Goal: Task Accomplishment & Management: Complete application form

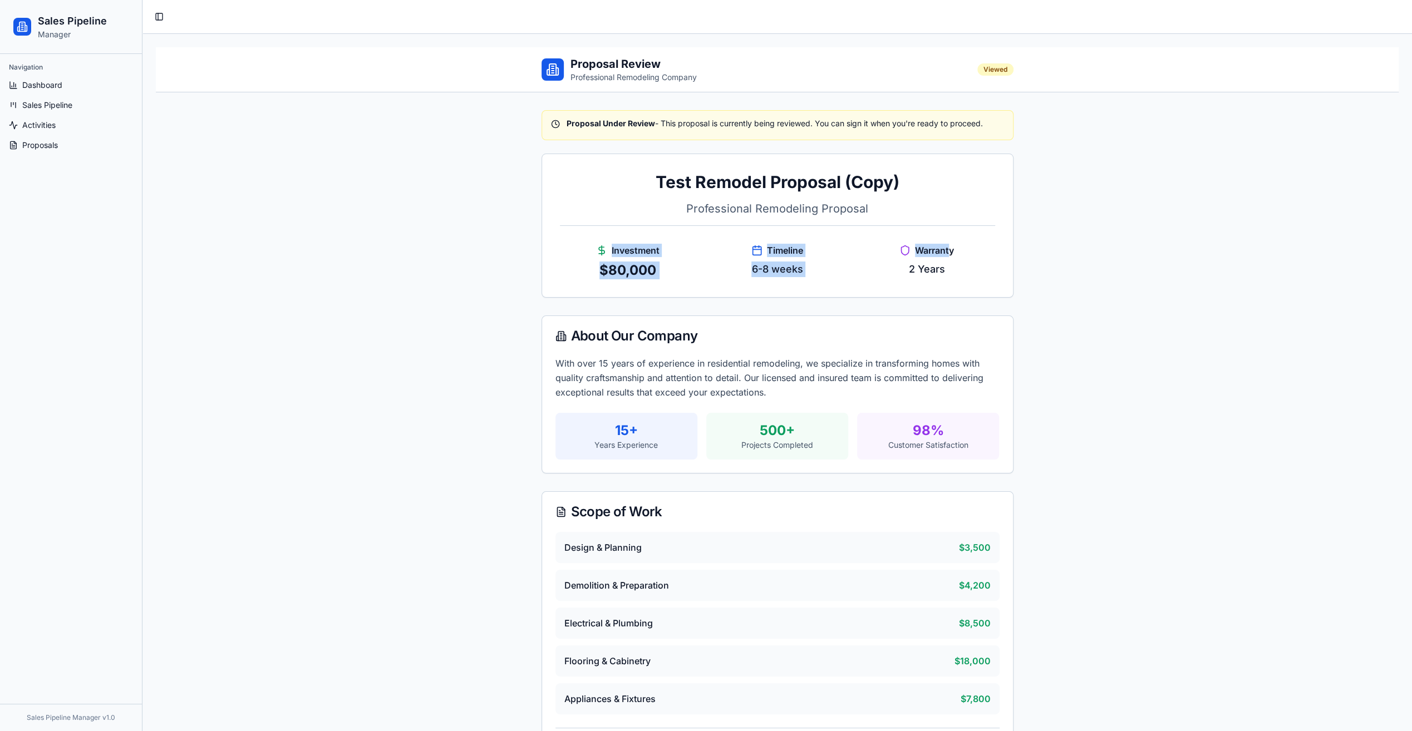
drag, startPoint x: 951, startPoint y: 254, endPoint x: 590, endPoint y: 248, distance: 360.8
click at [590, 248] on div "Investment $ 80,000 Timeline 6-8 weeks Warranty 2 Years" at bounding box center [777, 252] width 435 height 54
drag, startPoint x: 590, startPoint y: 248, endPoint x: 583, endPoint y: 248, distance: 6.7
click at [589, 248] on div "Investment" at bounding box center [628, 250] width 136 height 13
click at [559, 248] on div "Test Remodel Proposal (Copy) Professional Remodeling Proposal Investment $ 80,0…" at bounding box center [777, 225] width 471 height 143
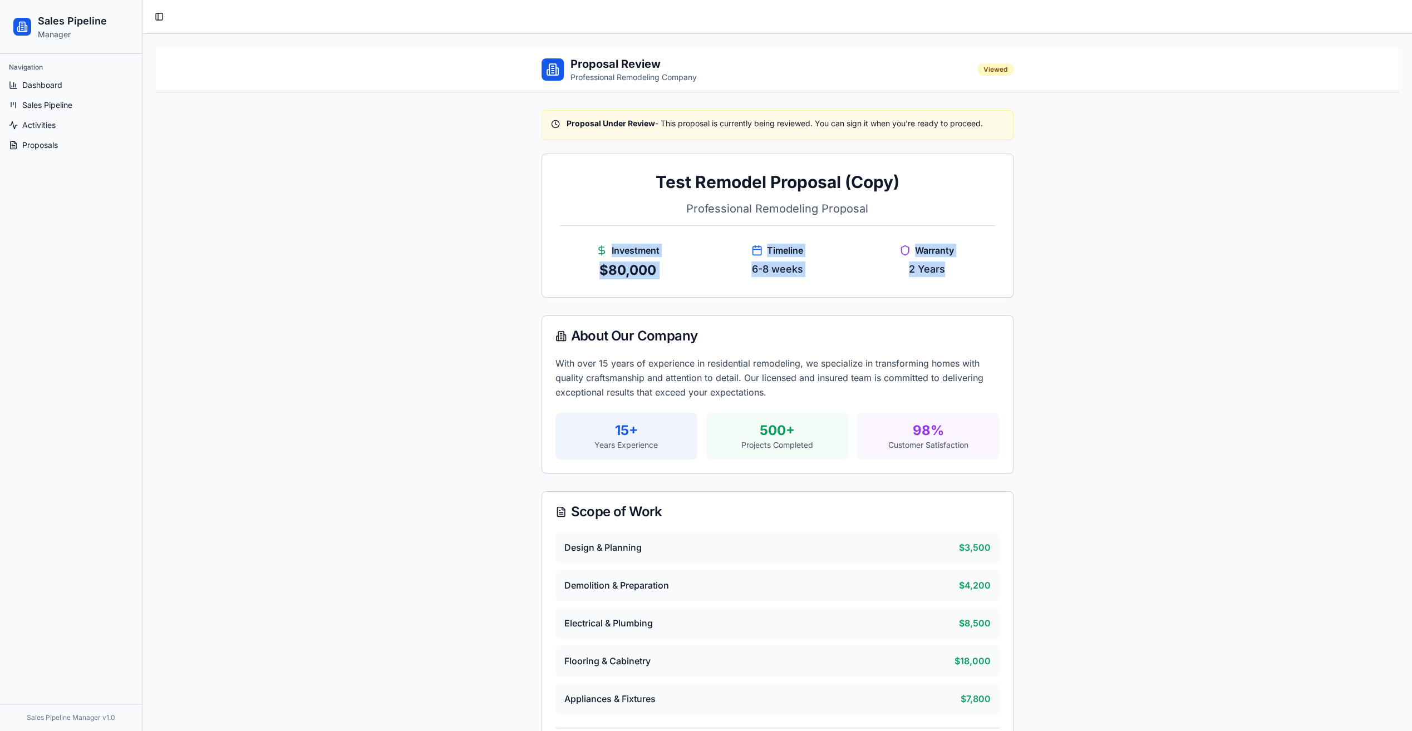
drag, startPoint x: 559, startPoint y: 248, endPoint x: 954, endPoint y: 276, distance: 396.2
click at [954, 276] on div "Test Remodel Proposal (Copy) Professional Remodeling Proposal Investment $ 80,0…" at bounding box center [777, 225] width 471 height 143
click at [954, 276] on div "Warranty 2 Years" at bounding box center [927, 262] width 136 height 36
click at [969, 295] on div "Test Remodel Proposal (Copy) Professional Remodeling Proposal Investment $ 80,0…" at bounding box center [777, 225] width 471 height 143
click at [981, 271] on p "2 Years" at bounding box center [927, 270] width 136 height 16
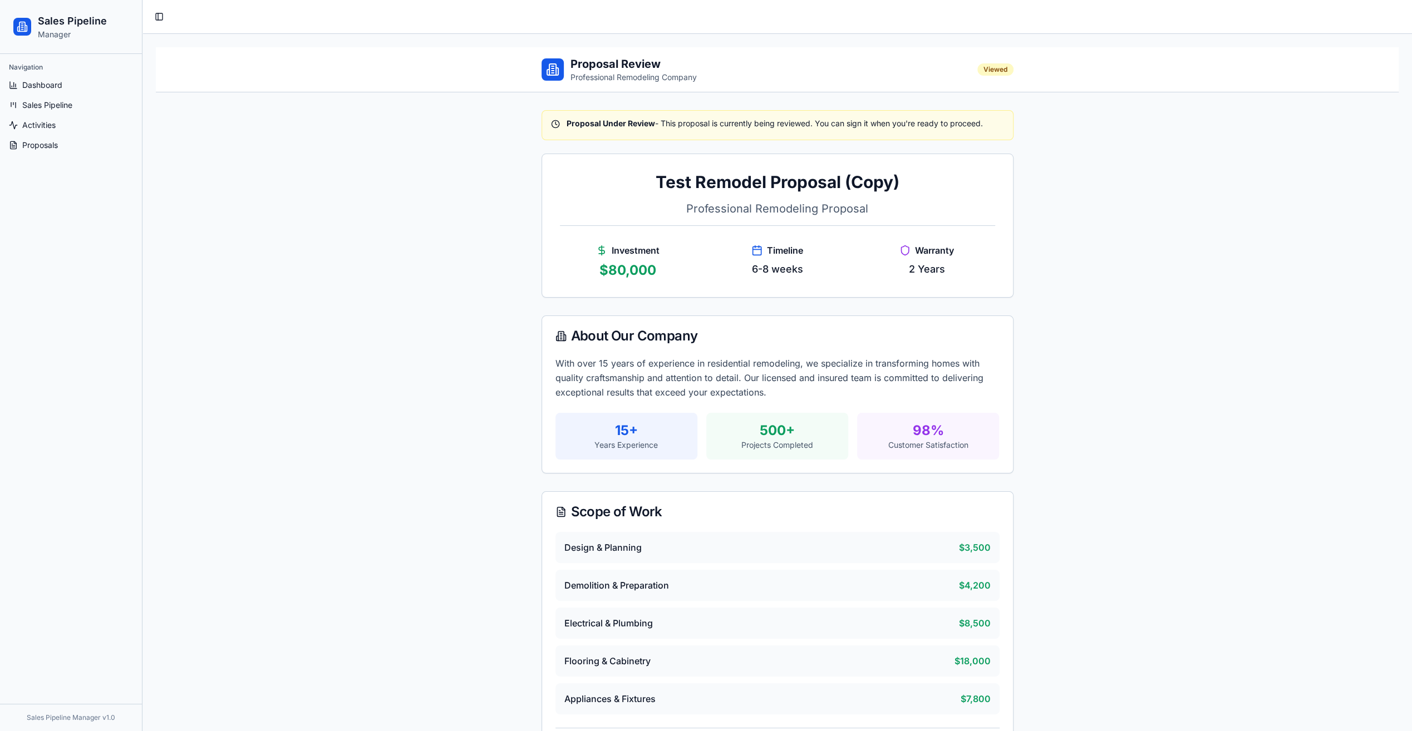
drag, startPoint x: 960, startPoint y: 248, endPoint x: 962, endPoint y: 264, distance: 16.3
click at [959, 248] on div "Warranty" at bounding box center [927, 250] width 136 height 13
drag, startPoint x: 969, startPoint y: 272, endPoint x: 566, endPoint y: 246, distance: 403.8
click at [566, 246] on div "Investment $ 80,000 Timeline 6-8 weeks Warranty 2 Years" at bounding box center [777, 252] width 435 height 54
click at [566, 246] on div "Investment" at bounding box center [628, 250] width 136 height 13
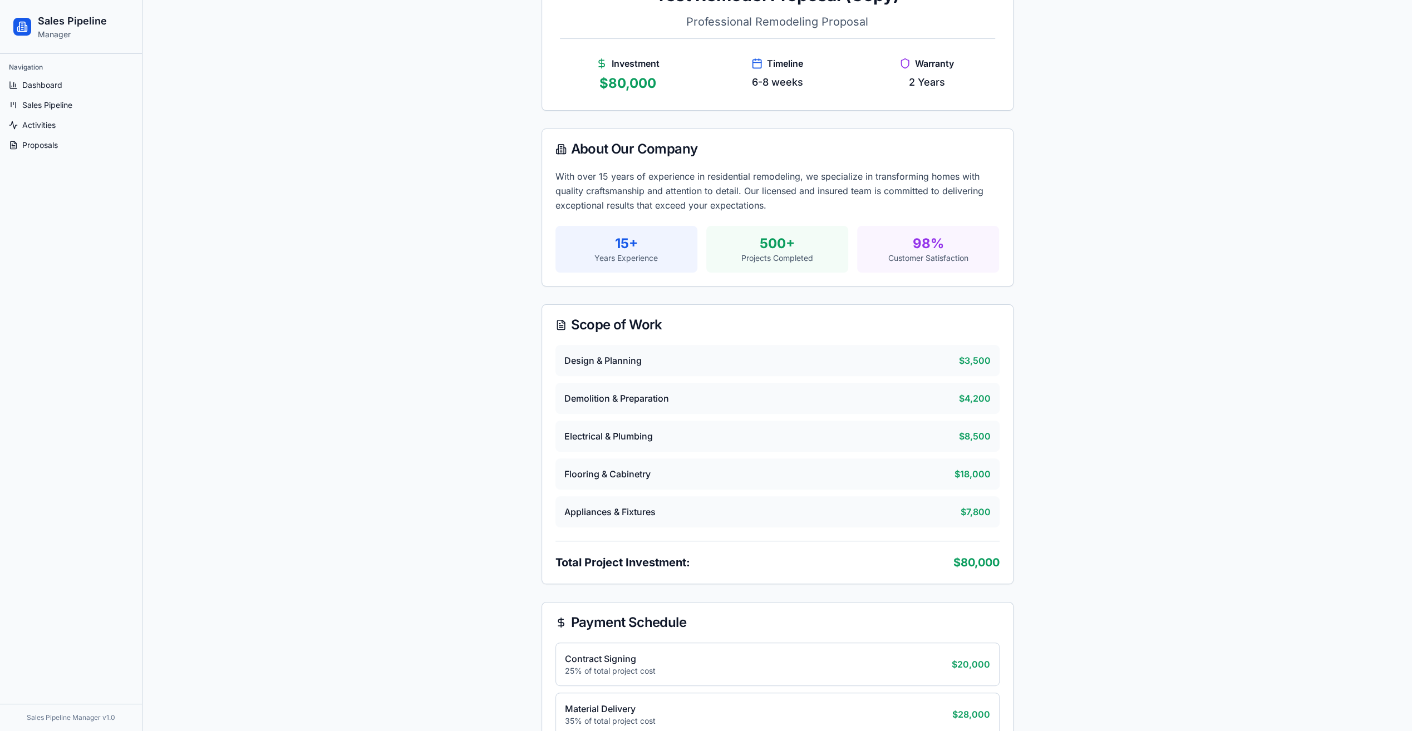
scroll to position [223, 0]
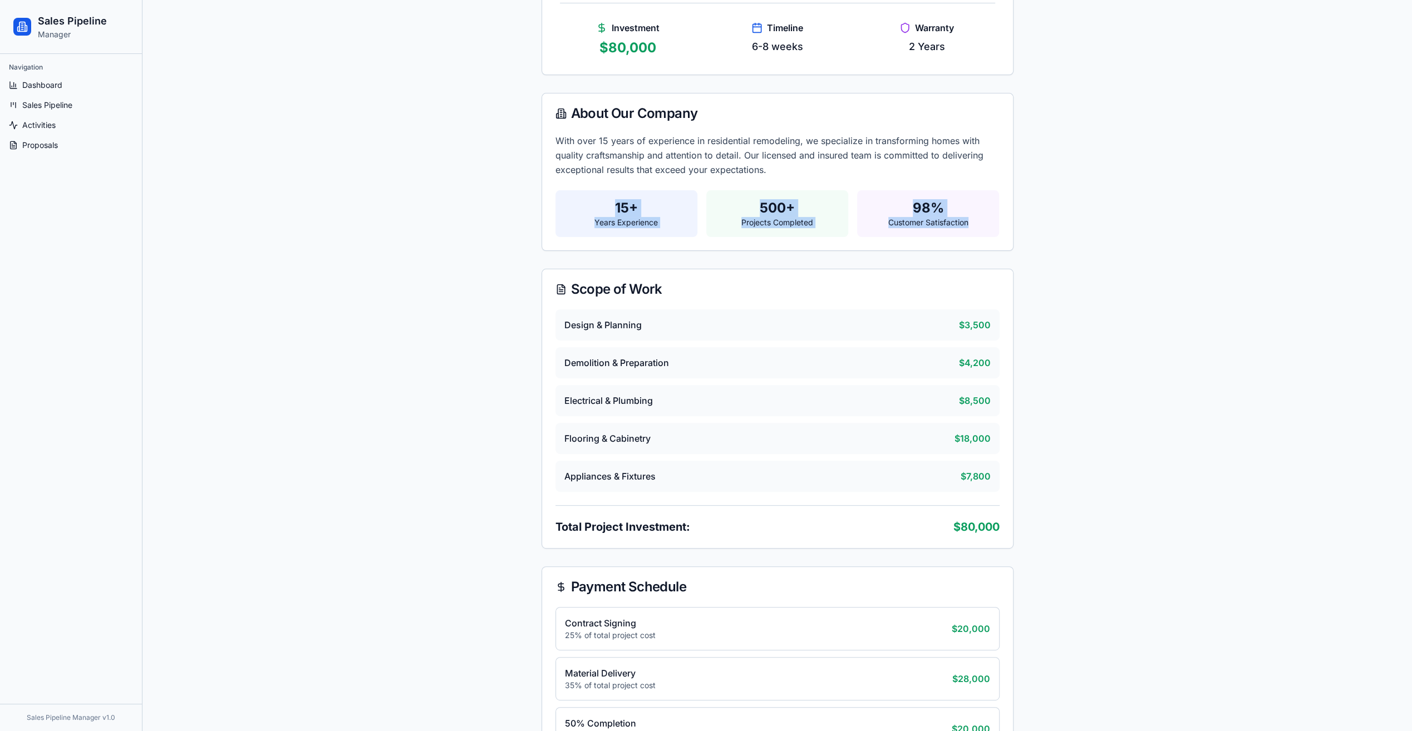
drag, startPoint x: 899, startPoint y: 183, endPoint x: 1013, endPoint y: 224, distance: 120.8
click at [1013, 224] on div "With over 15 years of experience in residential remodeling, we specialize in tr…" at bounding box center [777, 192] width 471 height 117
drag, startPoint x: 1013, startPoint y: 224, endPoint x: 1016, endPoint y: 276, distance: 52.5
click at [1016, 276] on div "Proposal Under Review - This proposal is currently being reviewed. You can sign…" at bounding box center [777, 645] width 499 height 1550
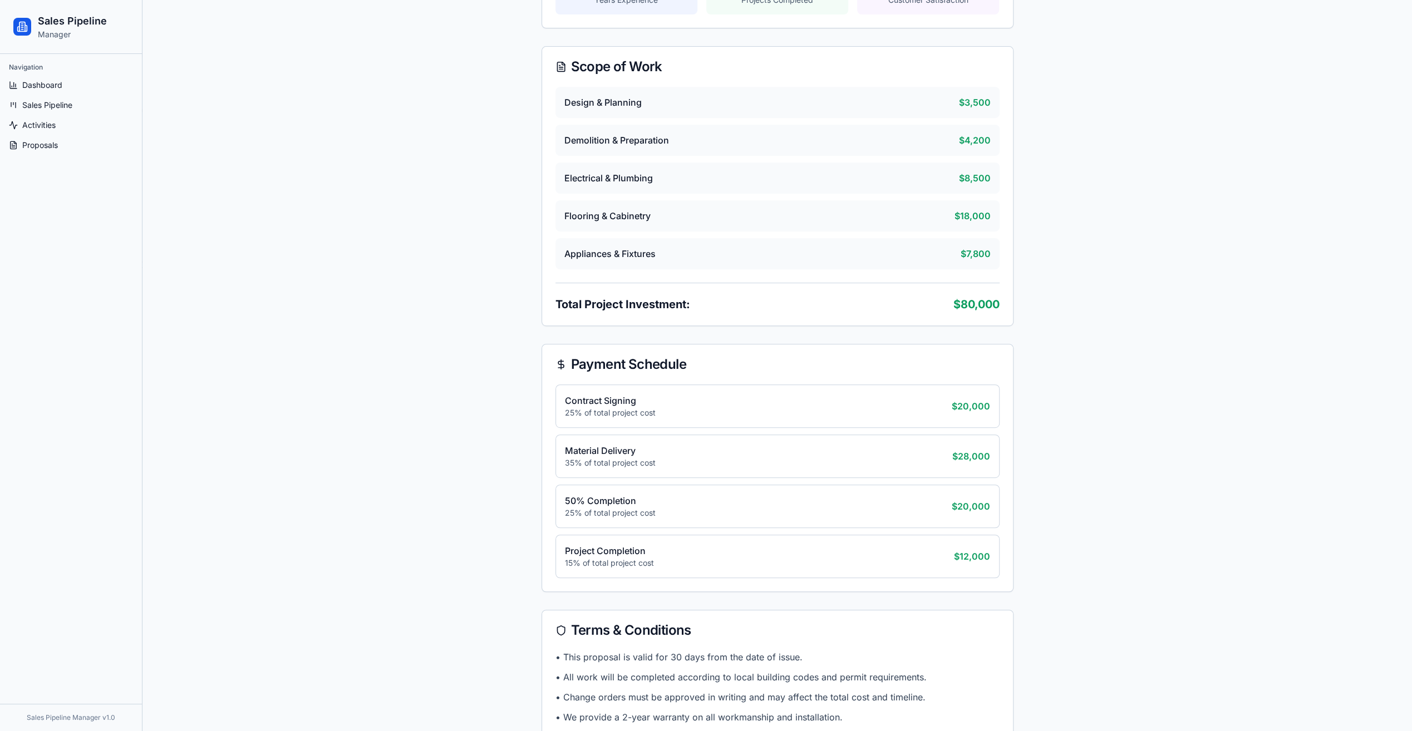
scroll to position [334, 0]
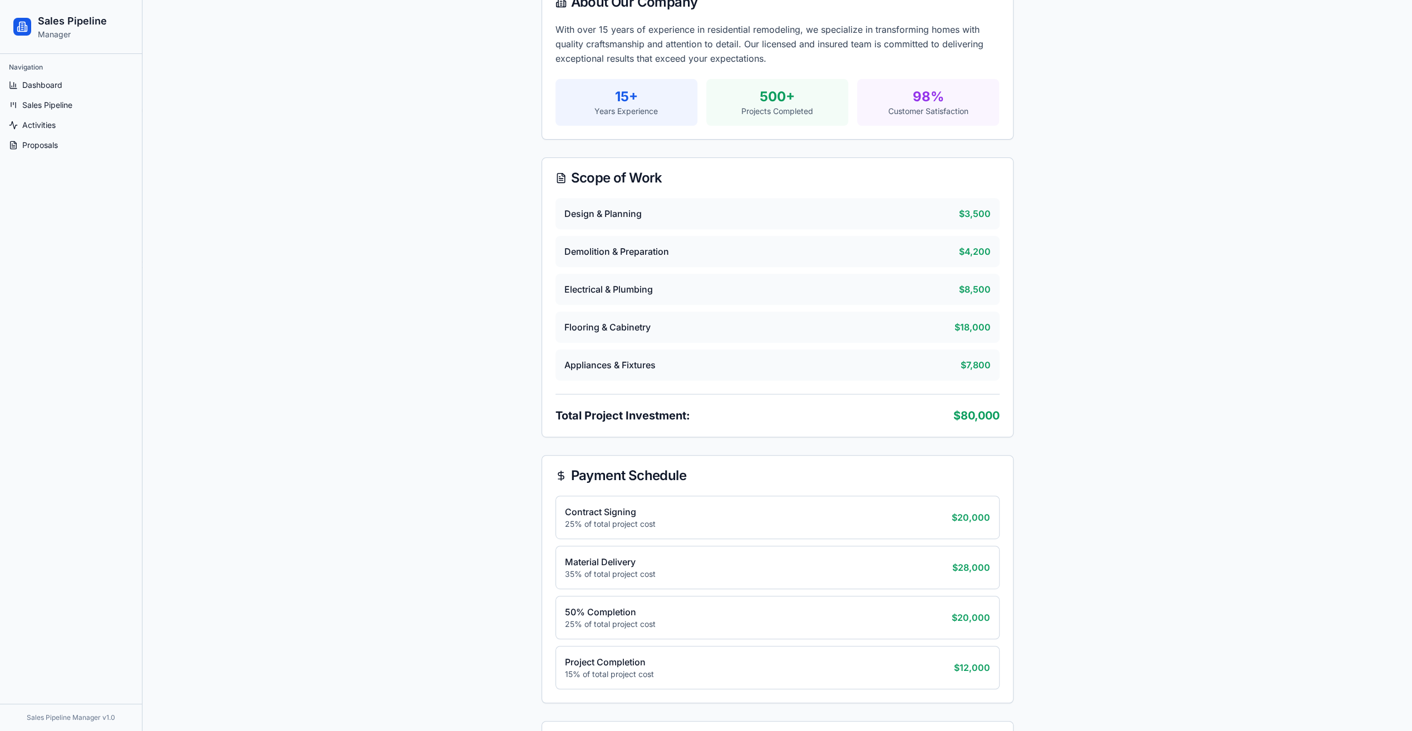
click at [736, 227] on div "Design & Planning $3,500" at bounding box center [778, 213] width 444 height 31
click at [608, 221] on div "Design & Planning $3,500" at bounding box center [778, 213] width 444 height 31
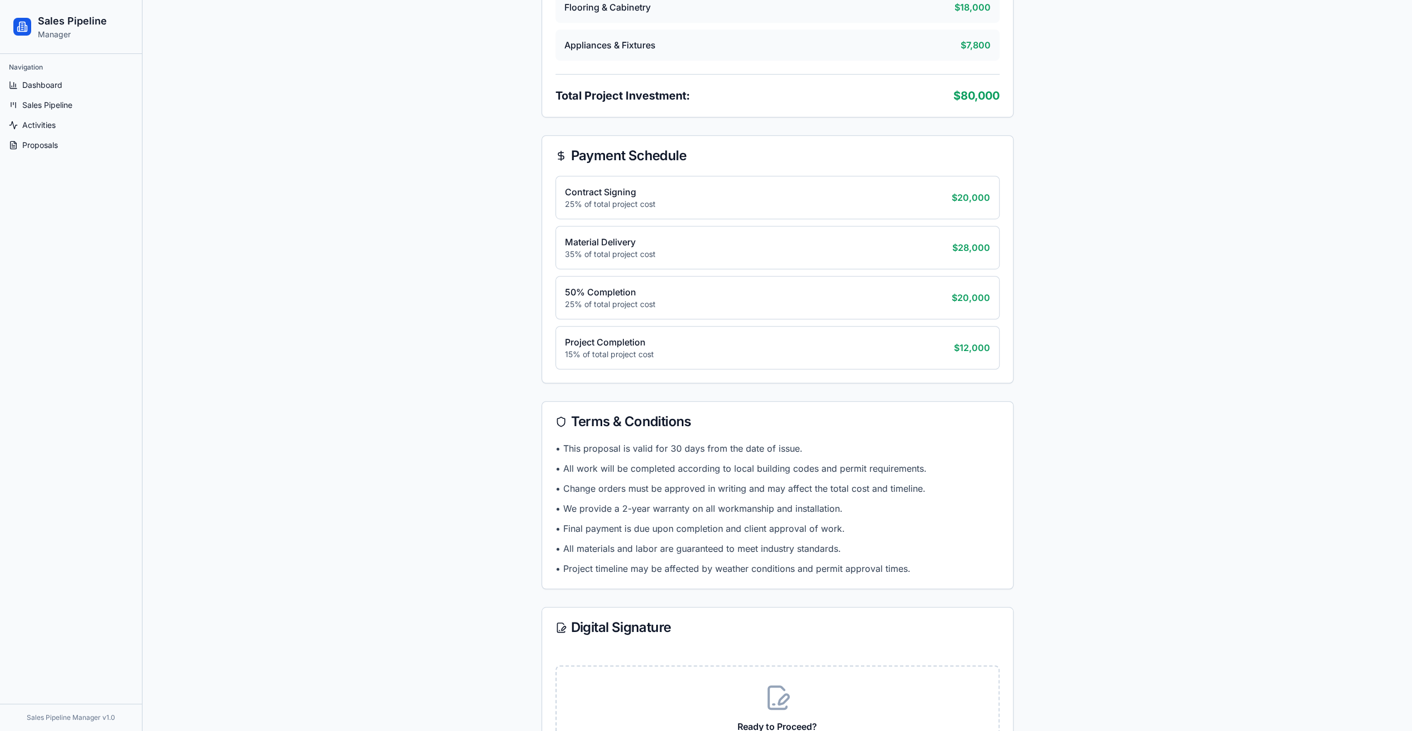
scroll to position [668, 0]
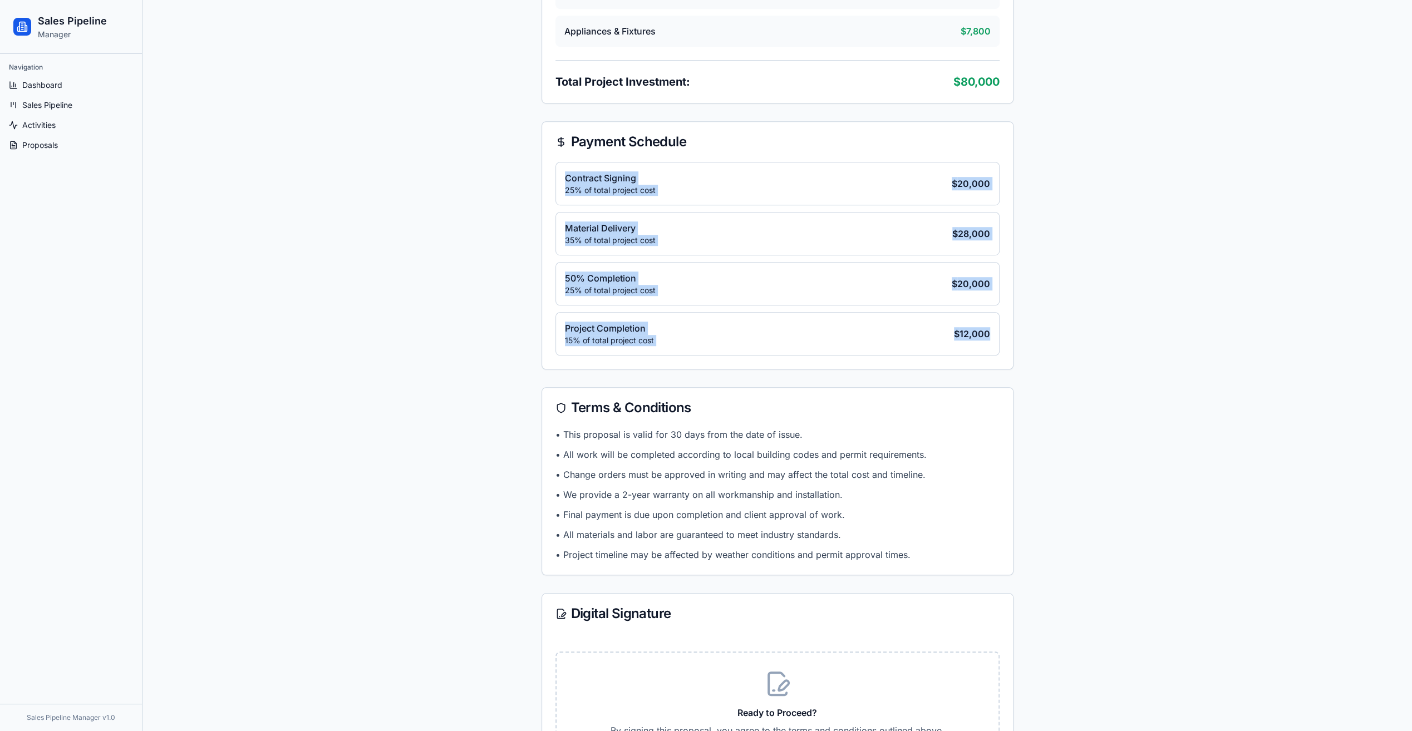
drag, startPoint x: 1033, startPoint y: 337, endPoint x: 551, endPoint y: 165, distance: 512.4
click at [551, 165] on div "Proposal Review Professional Remodeling Company Viewed Proposal Under Review - …" at bounding box center [777, 214] width 1243 height 1671
click at [550, 165] on div "Contract Signing 25% of total project cost $ 20,000 Material Delivery 35% of to…" at bounding box center [777, 265] width 471 height 207
click at [468, 206] on div "Proposal Review Professional Remodeling Company Viewed Proposal Under Review - …" at bounding box center [777, 214] width 1243 height 1671
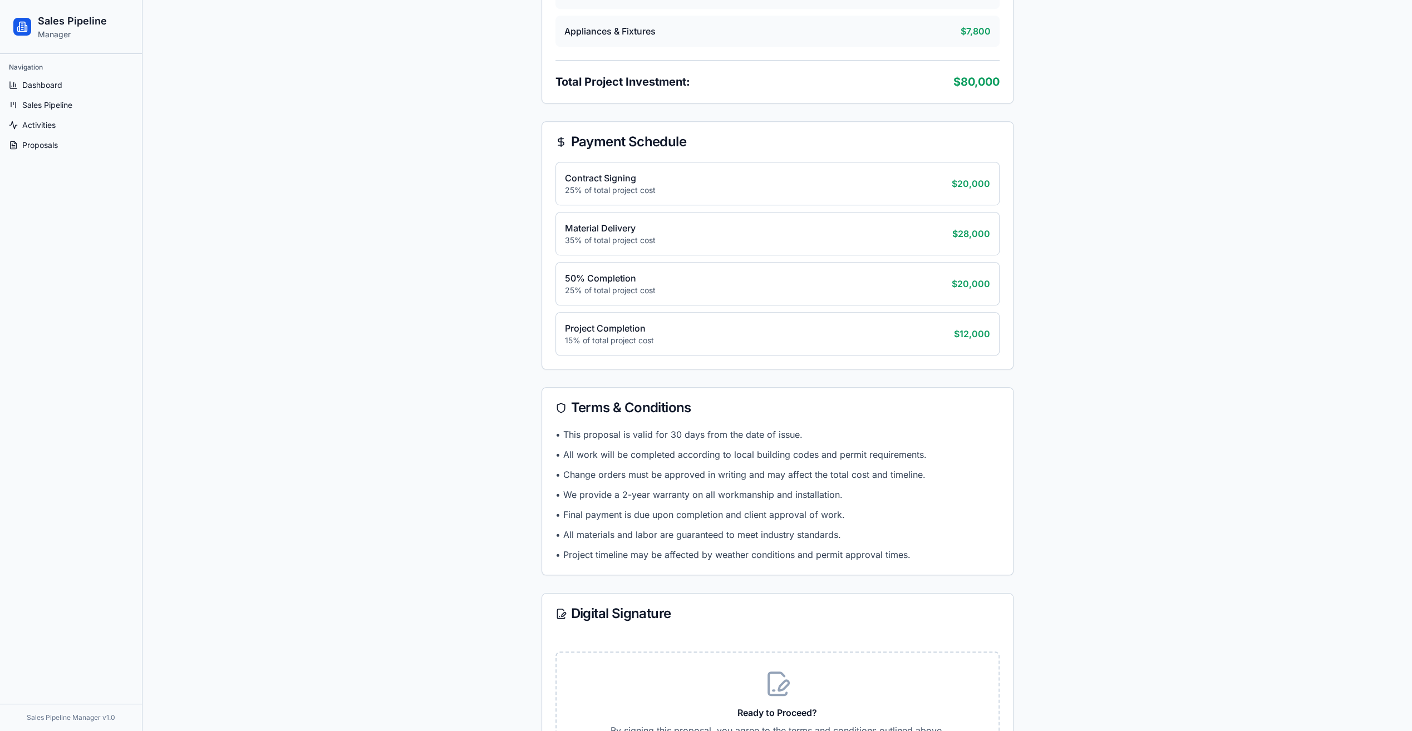
click at [470, 146] on div "Proposal Review Professional Remodeling Company Viewed Proposal Under Review - …" at bounding box center [777, 214] width 1243 height 1671
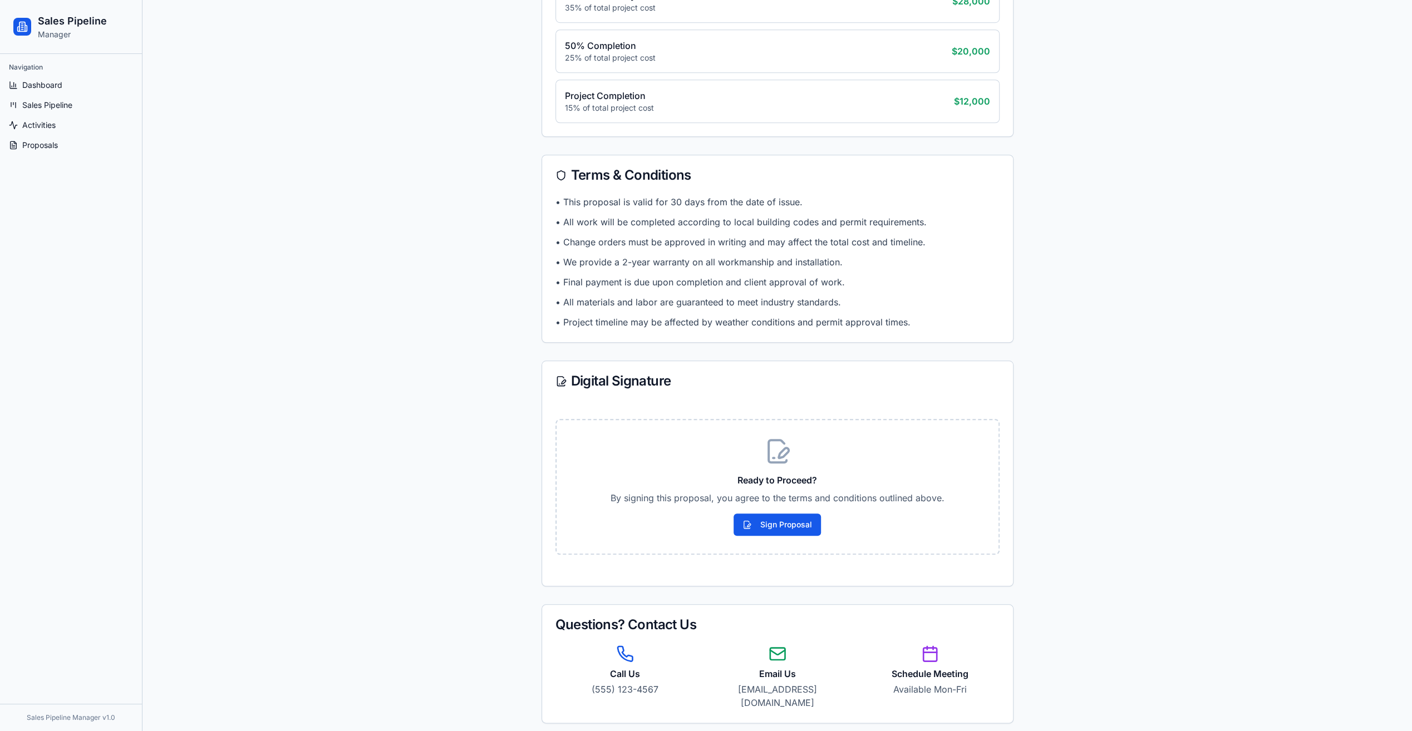
scroll to position [982, 0]
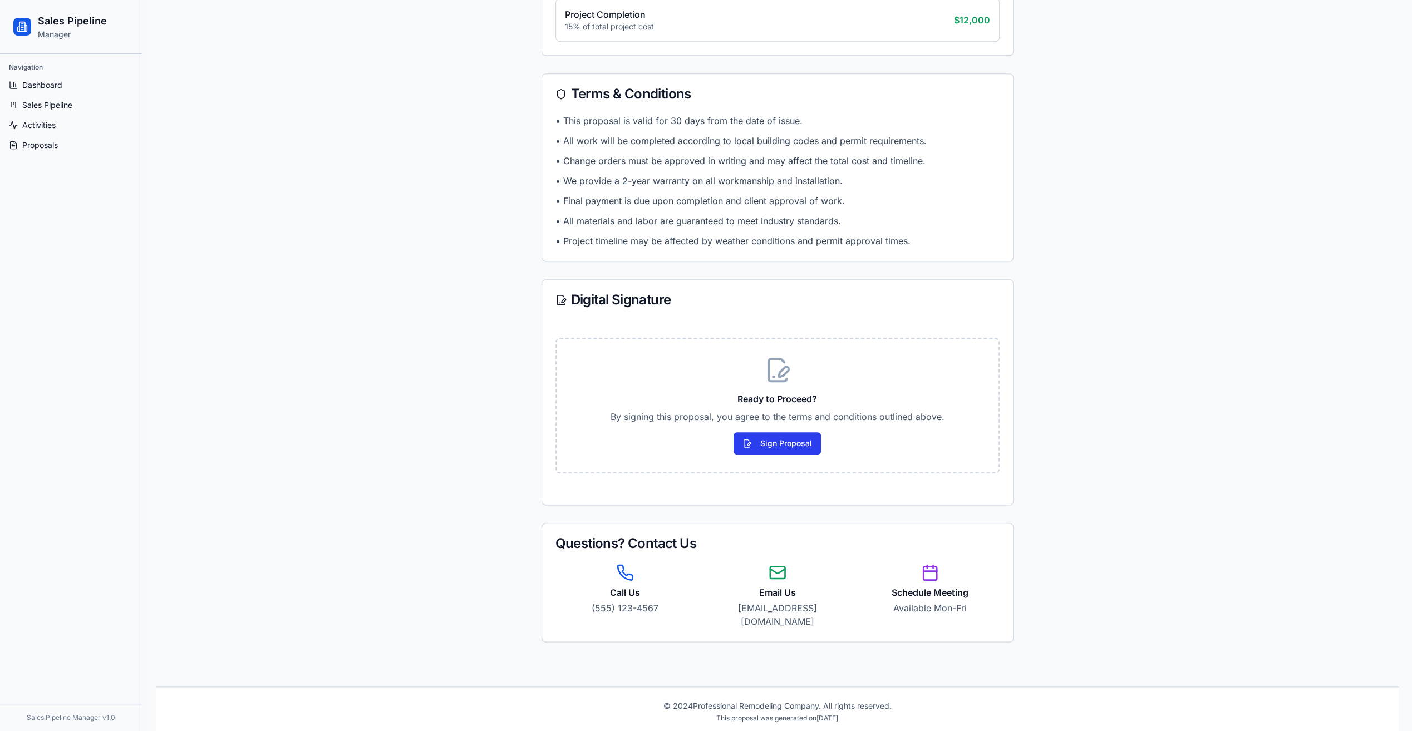
click at [788, 442] on button "Sign Proposal" at bounding box center [777, 444] width 87 height 22
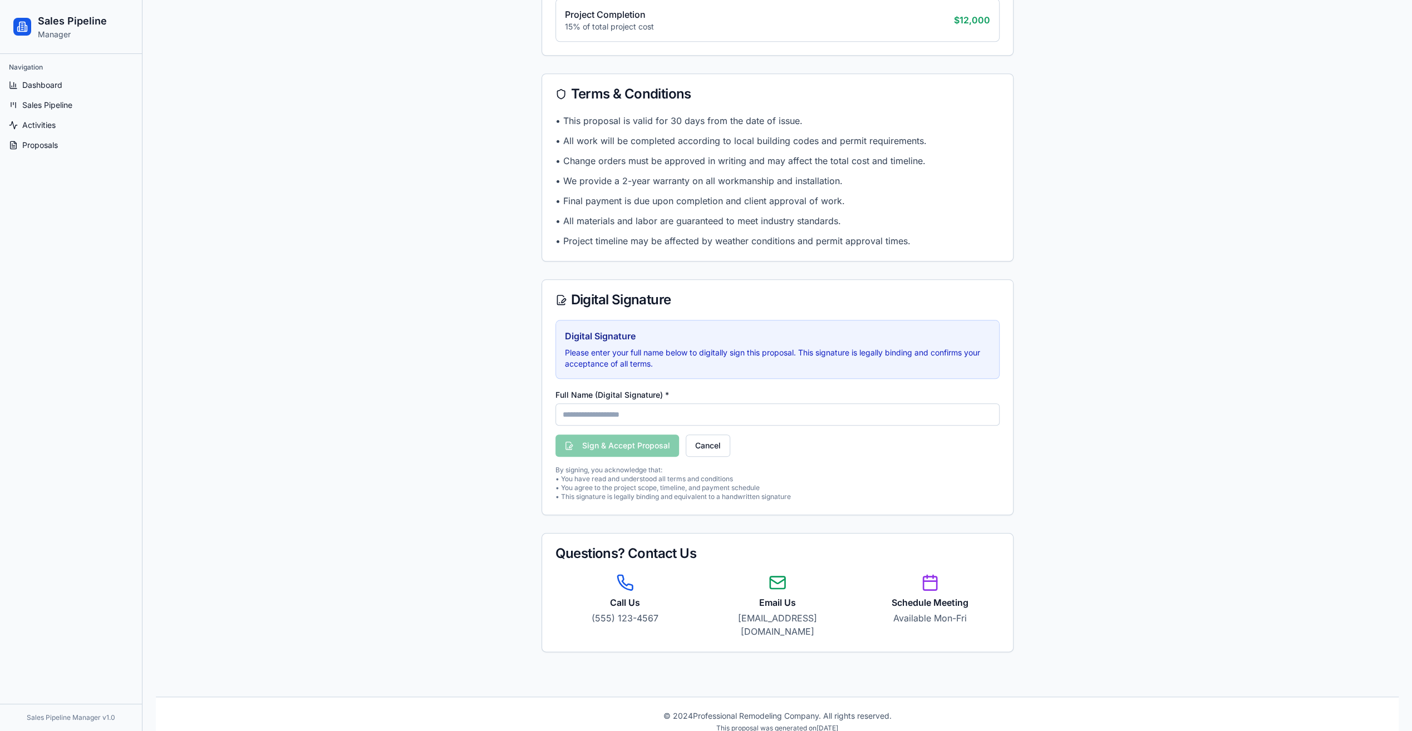
click at [599, 404] on input "Full Name (Digital Signature) *" at bounding box center [778, 415] width 444 height 22
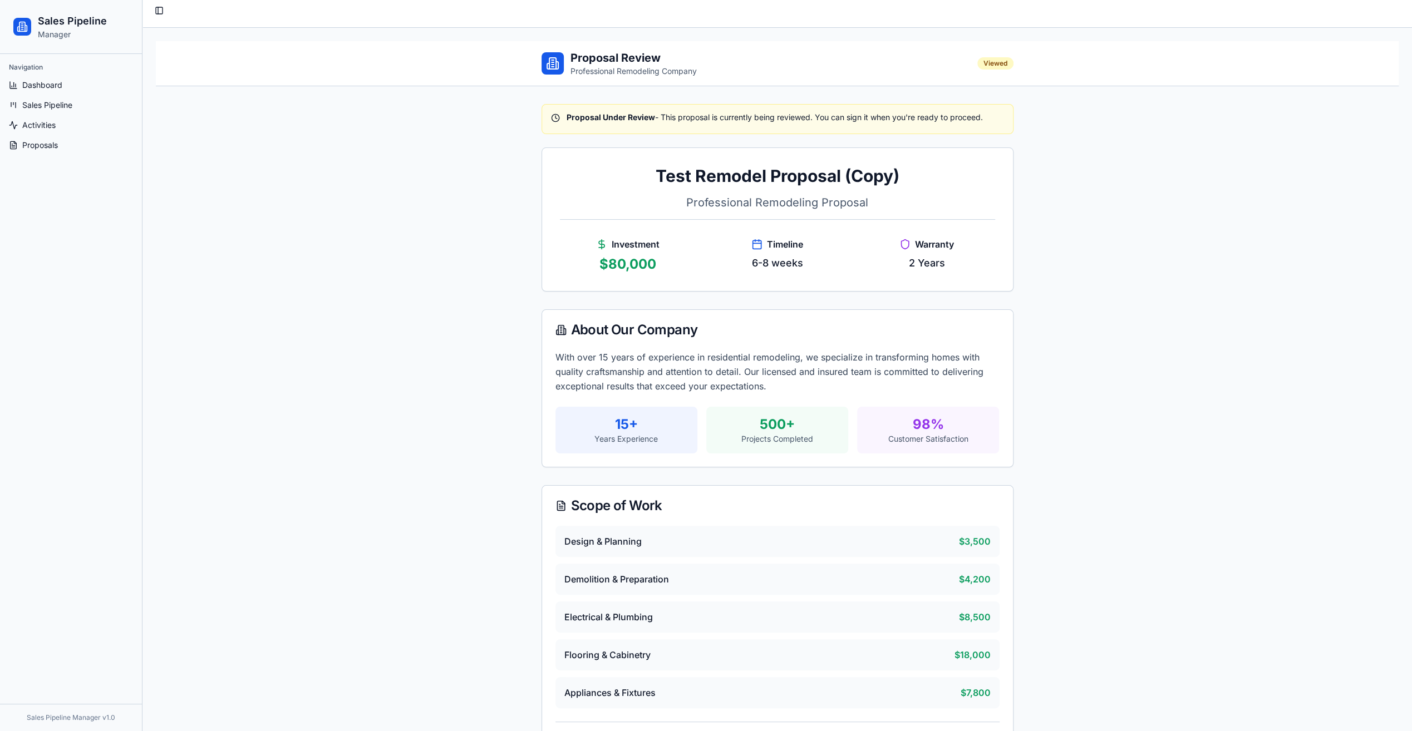
scroll to position [0, 0]
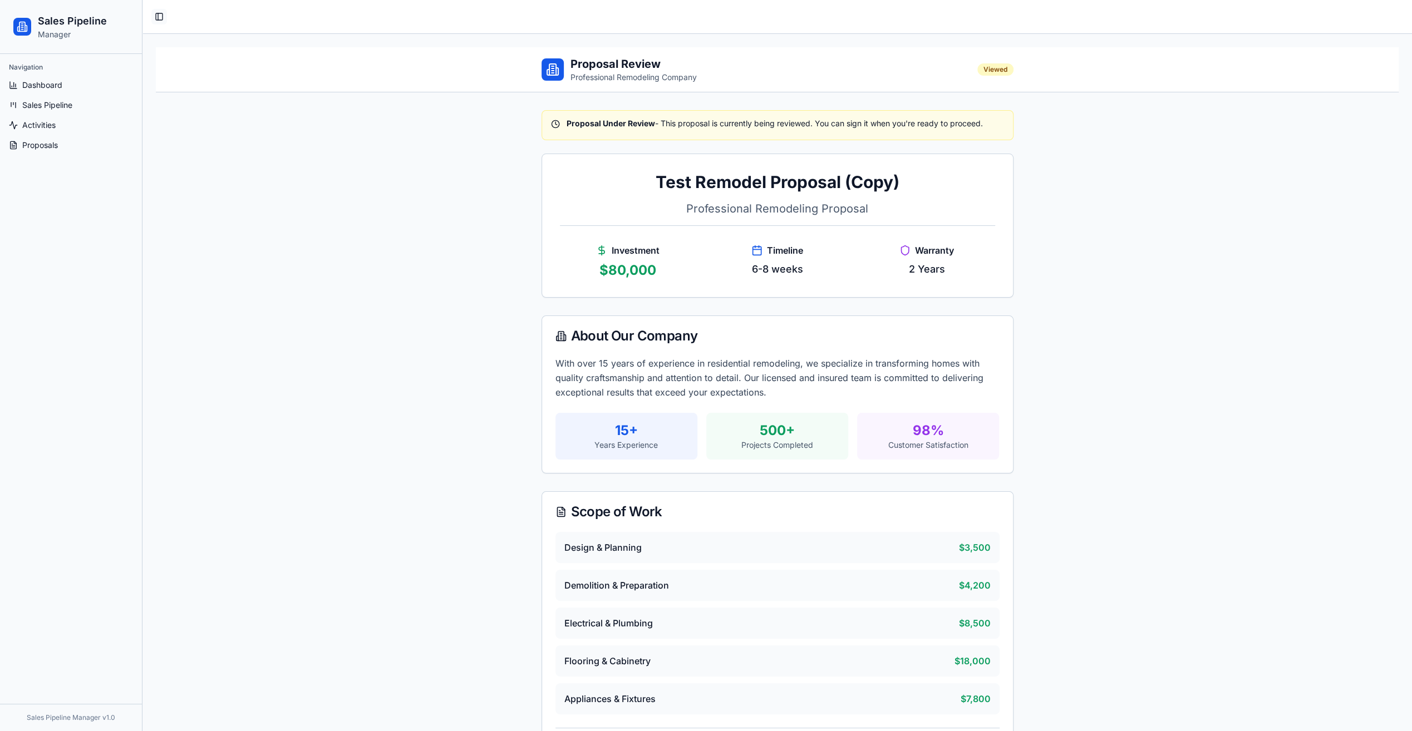
type input "**********"
click at [164, 17] on button "Toggle Sidebar" at bounding box center [159, 17] width 16 height 16
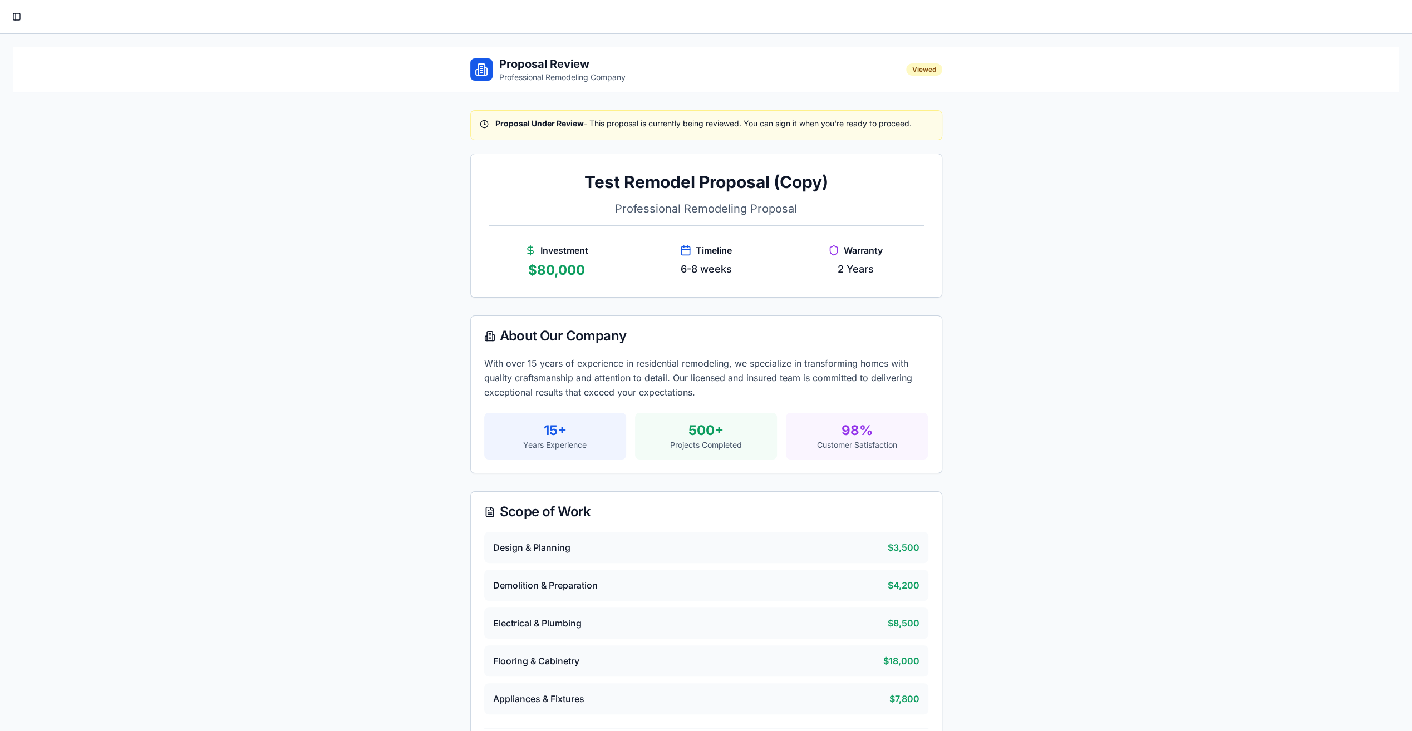
click at [2, 22] on div "Toggle Sidebar" at bounding box center [706, 17] width 1412 height 34
click at [6, 21] on div "Toggle Sidebar" at bounding box center [706, 17] width 1412 height 34
click at [14, 18] on button "Toggle Sidebar" at bounding box center [17, 17] width 16 height 16
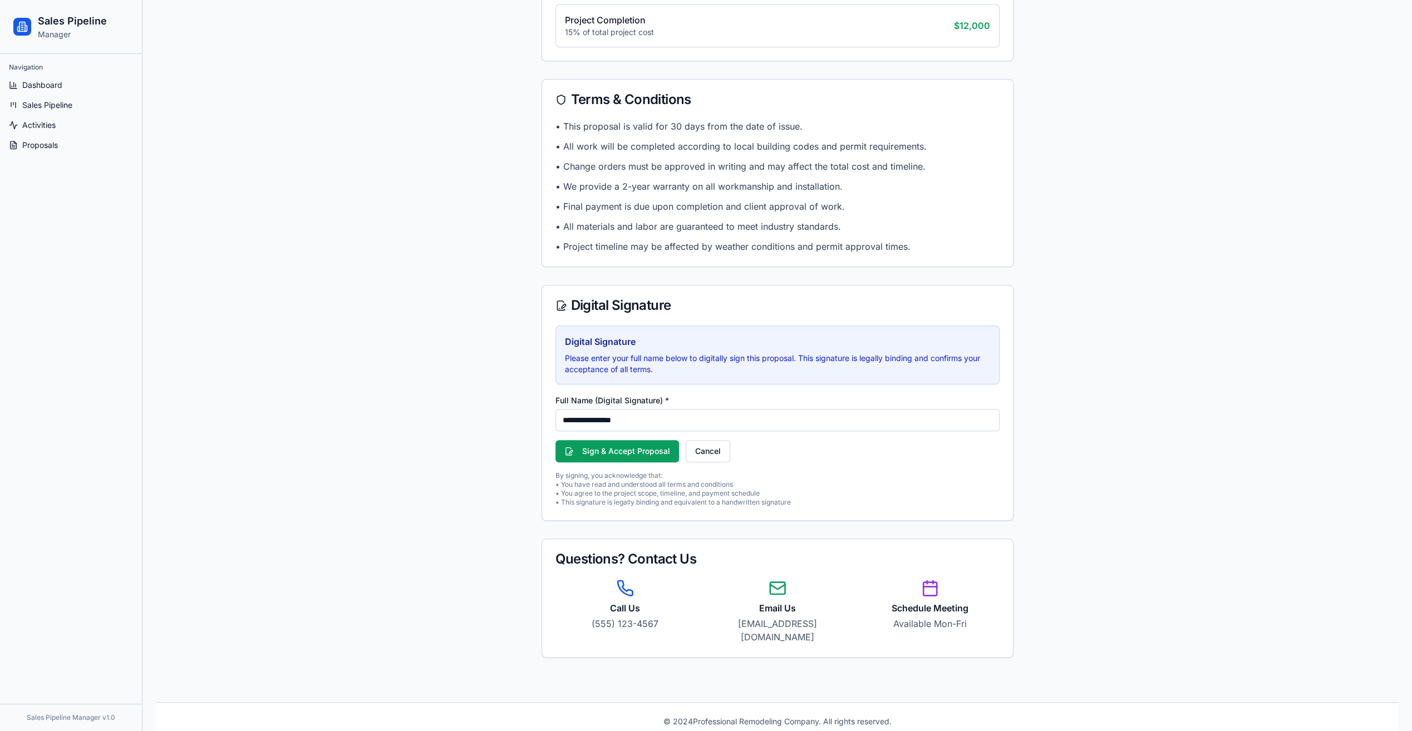
scroll to position [991, 0]
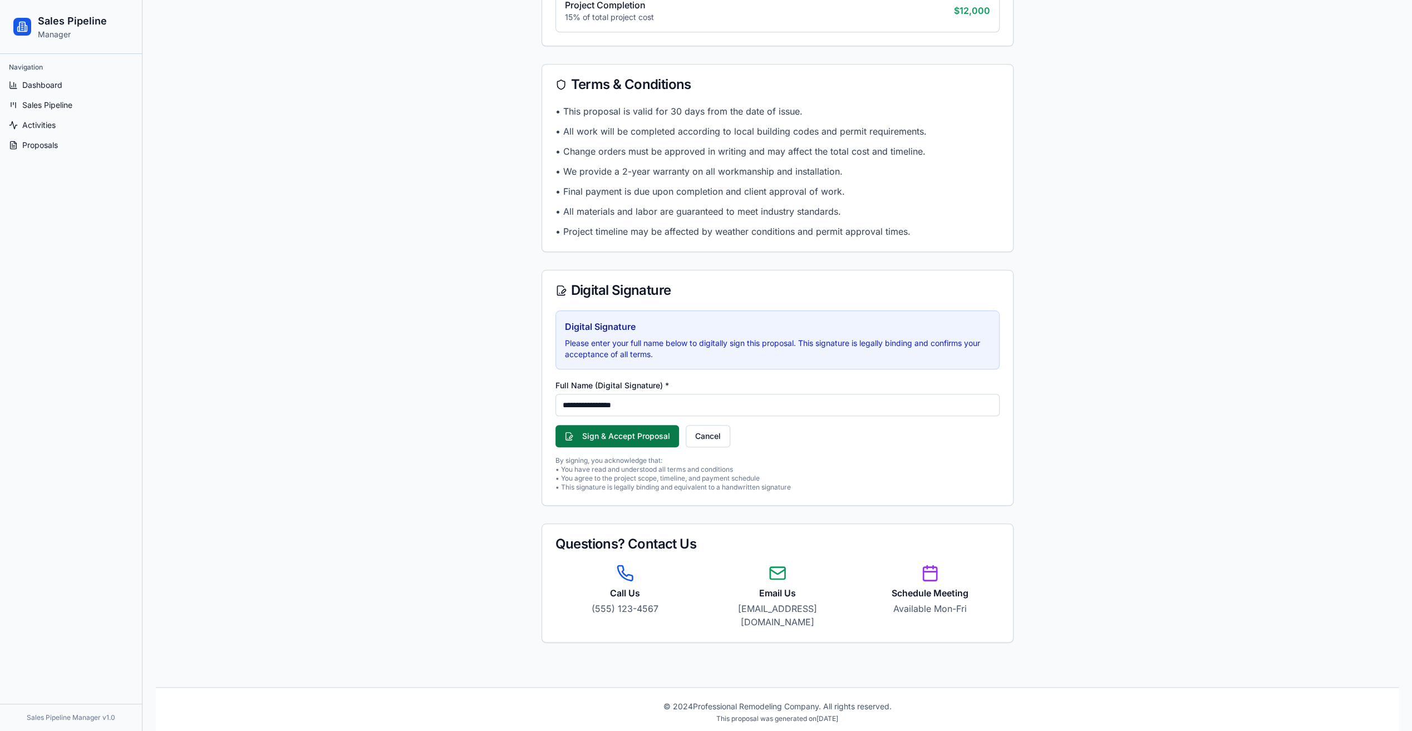
click at [602, 425] on button "Sign & Accept Proposal" at bounding box center [618, 436] width 124 height 22
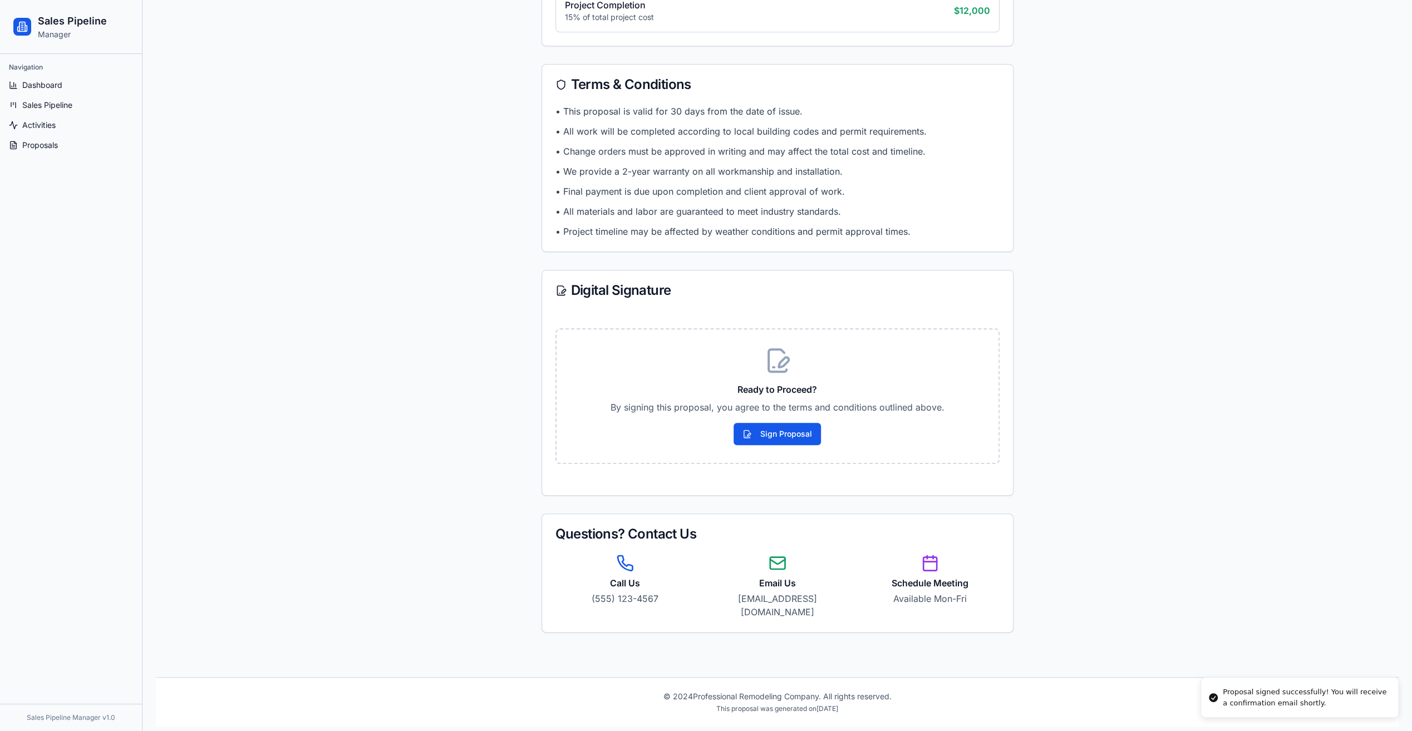
scroll to position [982, 0]
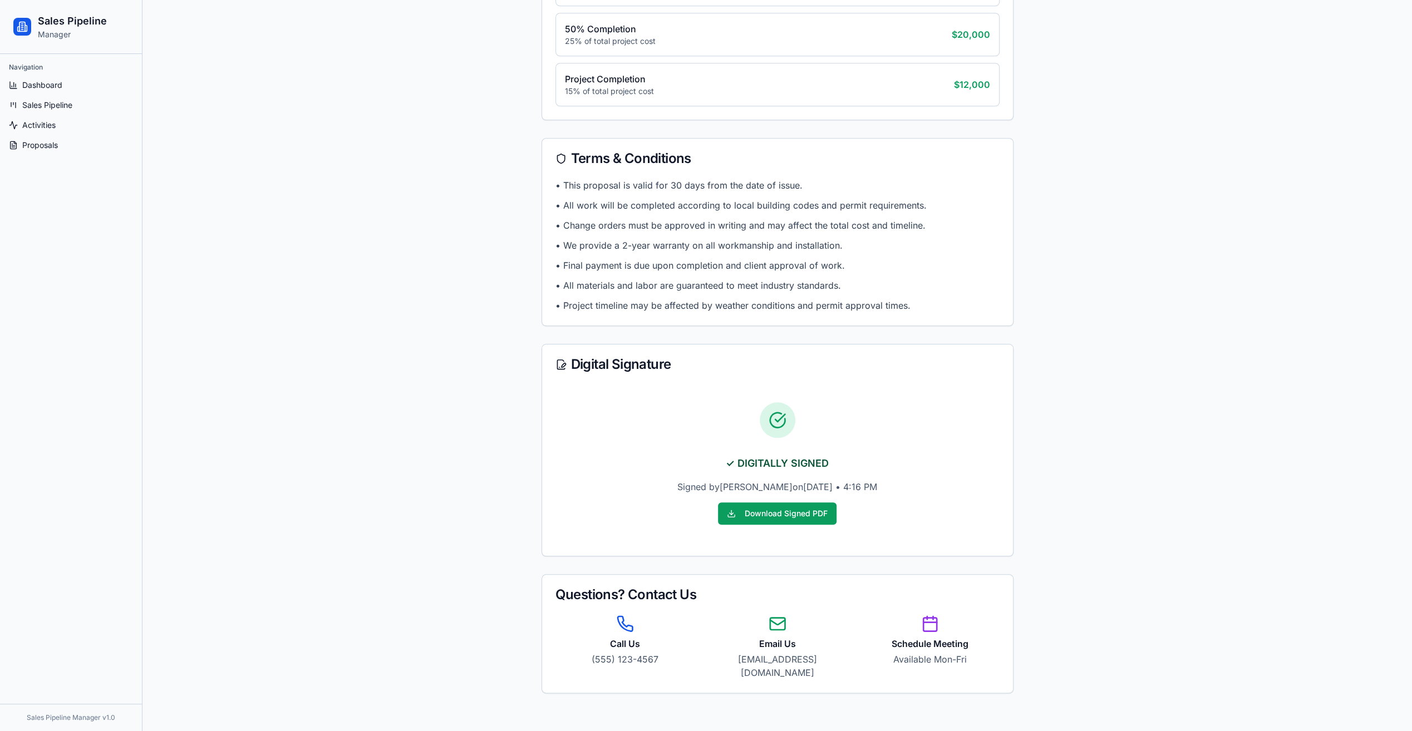
scroll to position [924, 0]
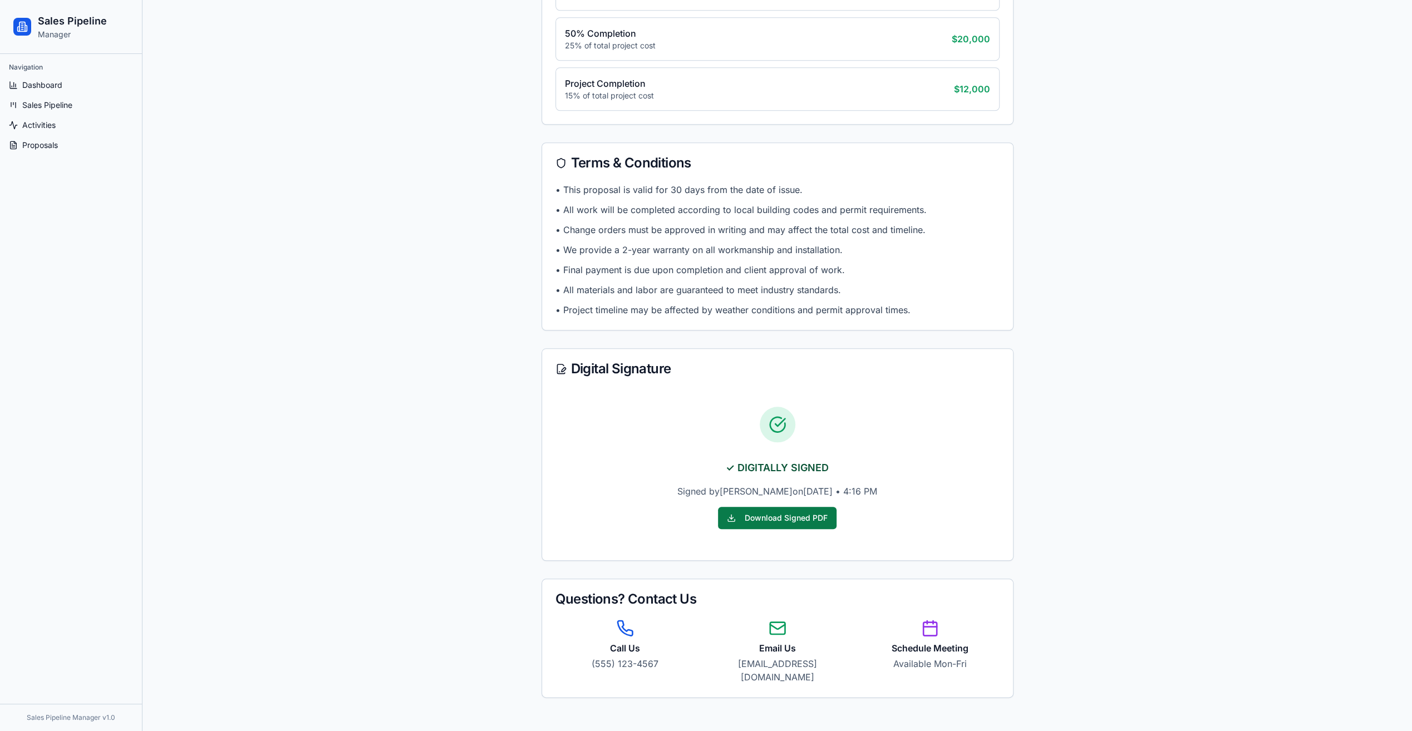
click at [794, 509] on button "Download Signed PDF" at bounding box center [777, 518] width 119 height 22
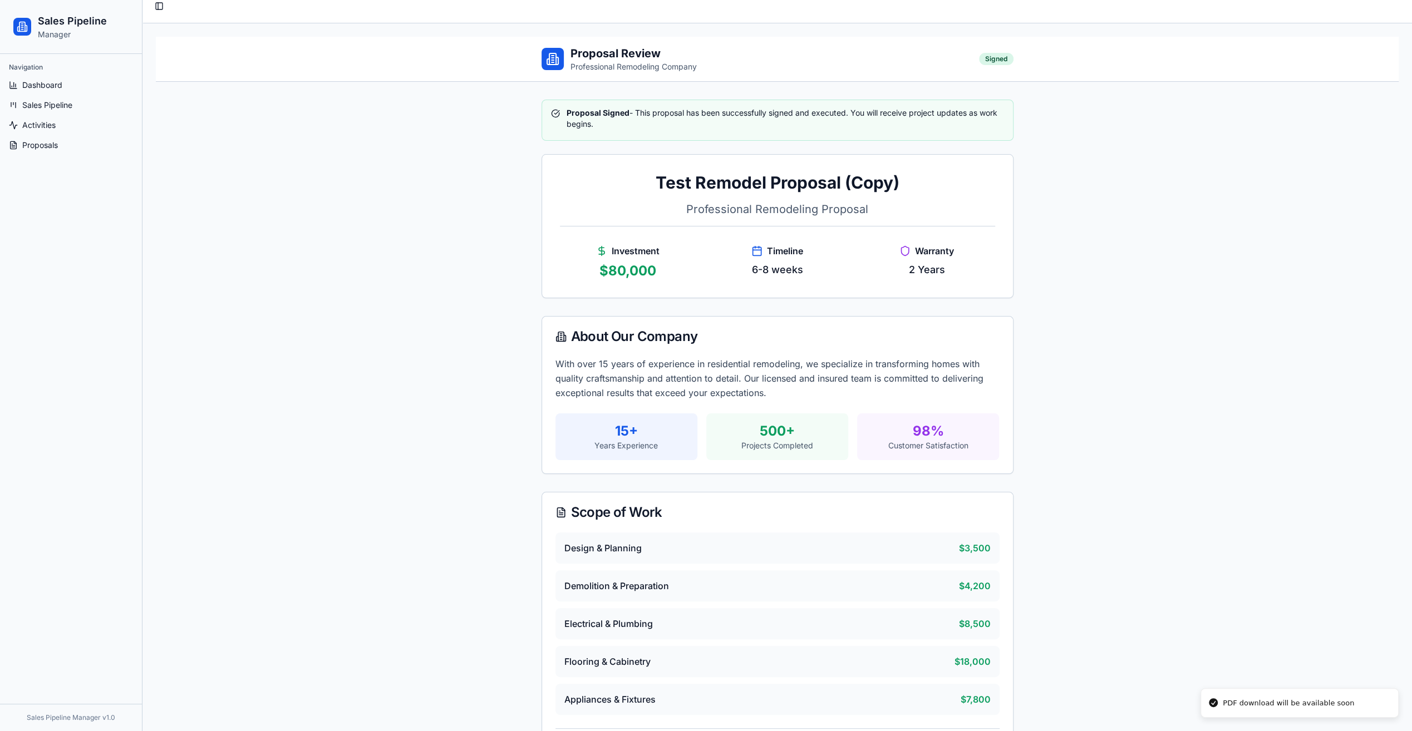
scroll to position [0, 0]
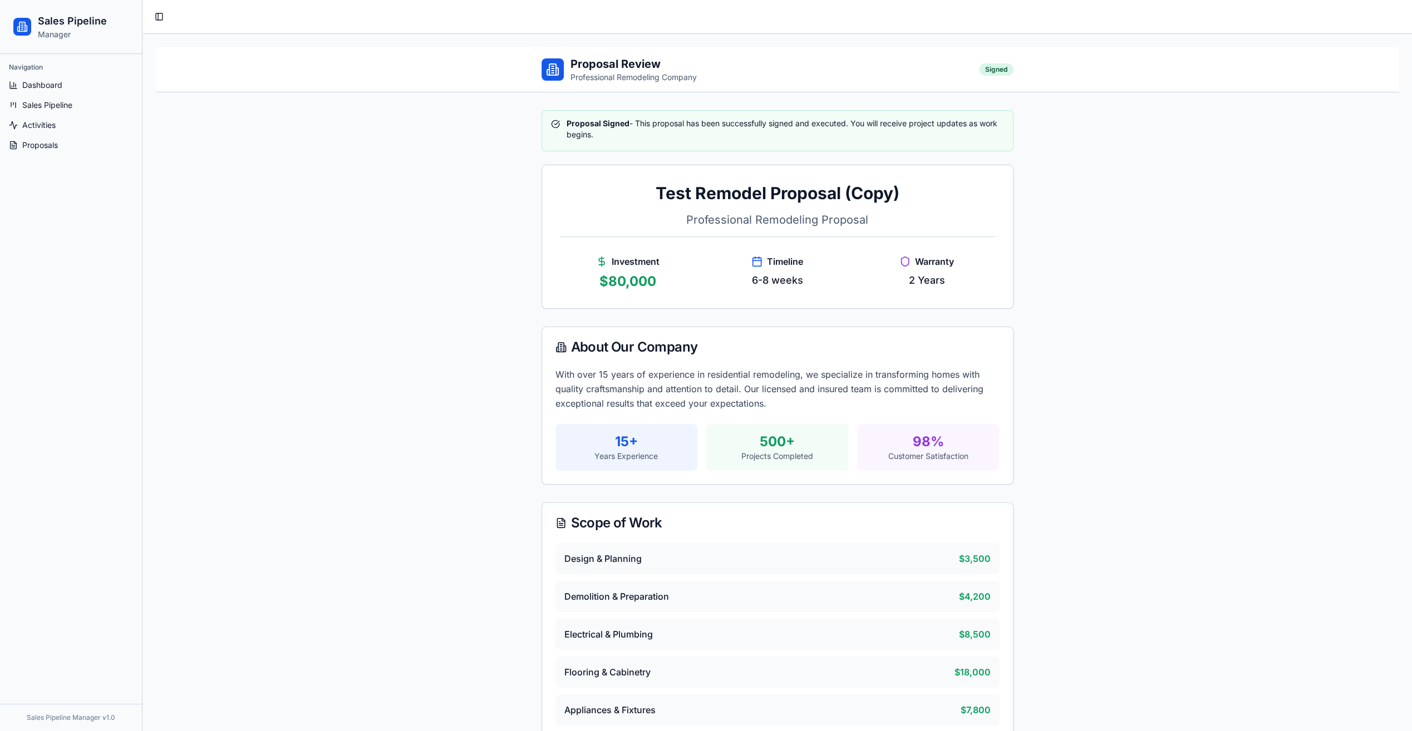
click at [65, 29] on p "Manager" at bounding box center [72, 34] width 69 height 11
drag, startPoint x: 65, startPoint y: 29, endPoint x: 7, endPoint y: 32, distance: 58.0
click at [7, 32] on div "Sales Pipeline Manager" at bounding box center [71, 27] width 142 height 54
